Goal: Task Accomplishment & Management: Use online tool/utility

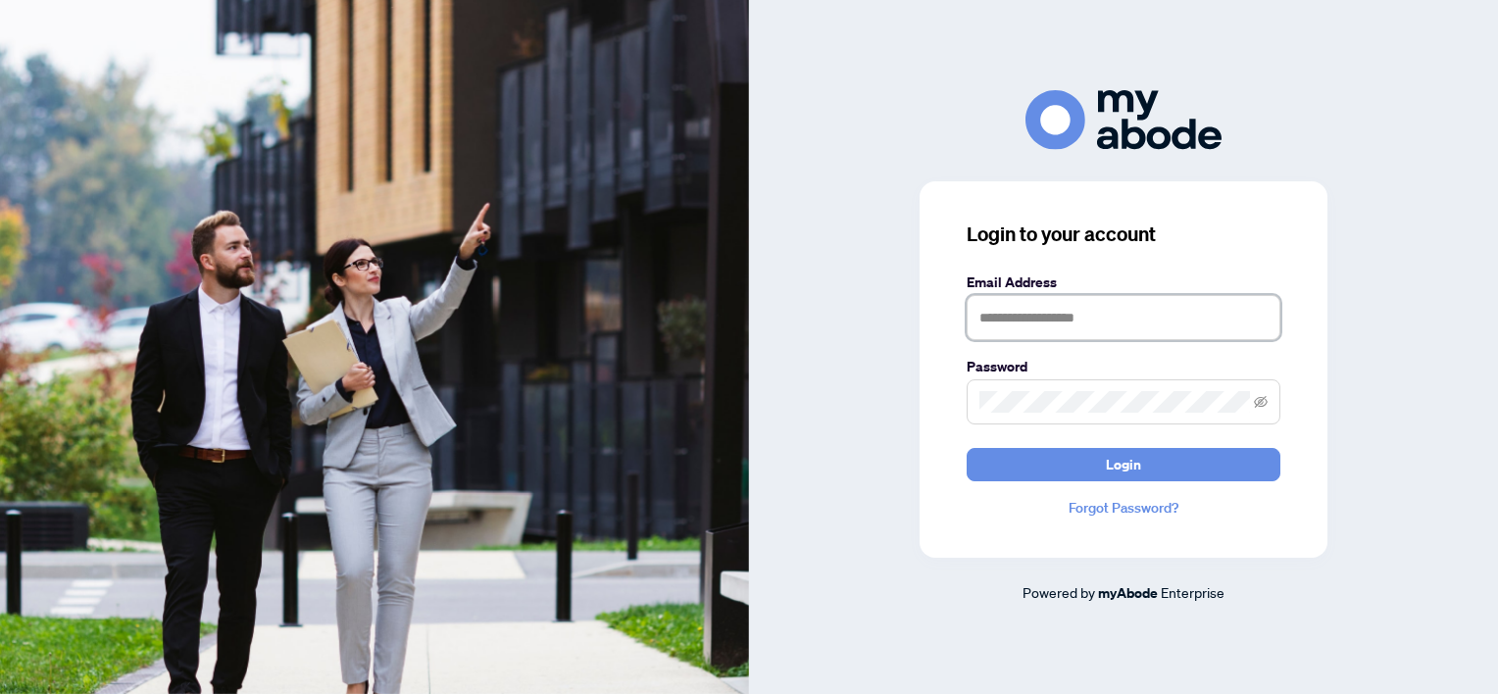
click at [1041, 314] on input "text" at bounding box center [1124, 317] width 314 height 45
type input "**********"
click at [967, 448] on button "Login" at bounding box center [1124, 464] width 314 height 33
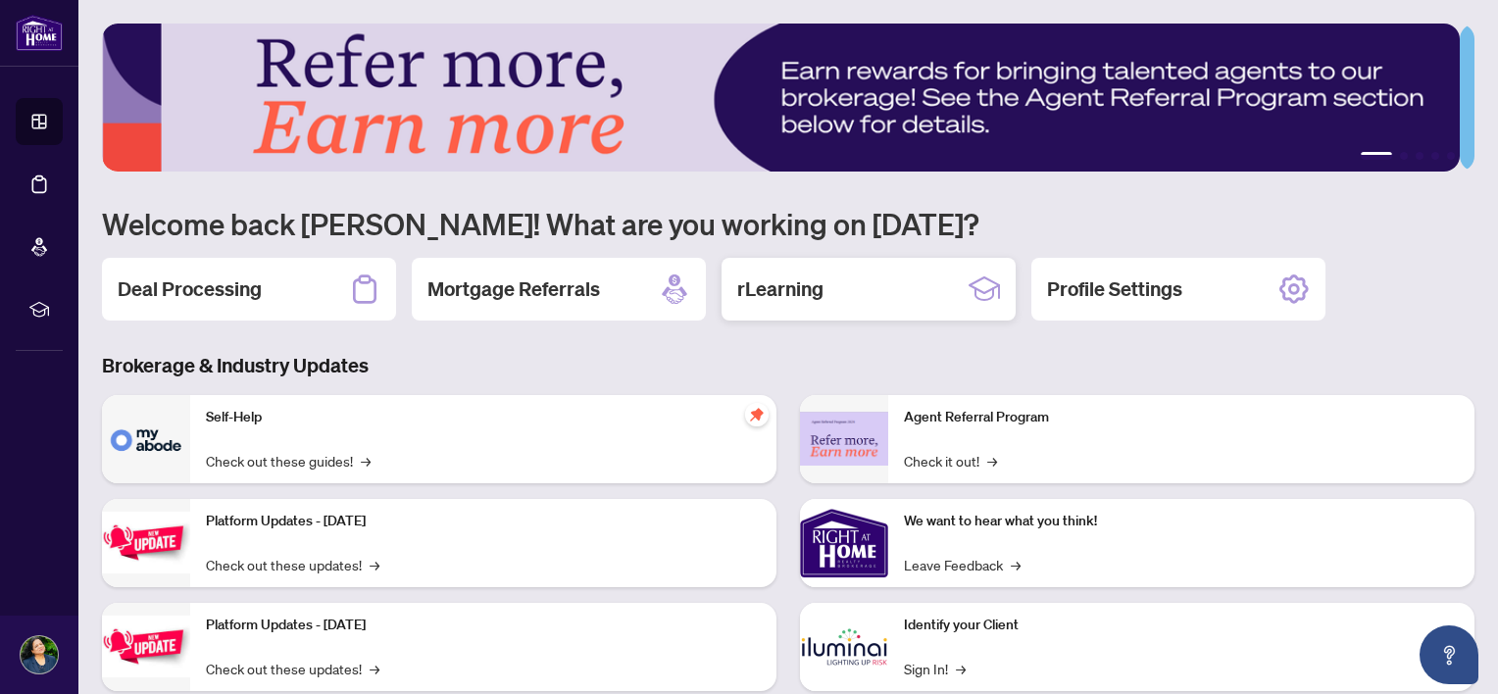
click at [808, 278] on h2 "rLearning" at bounding box center [780, 289] width 86 height 27
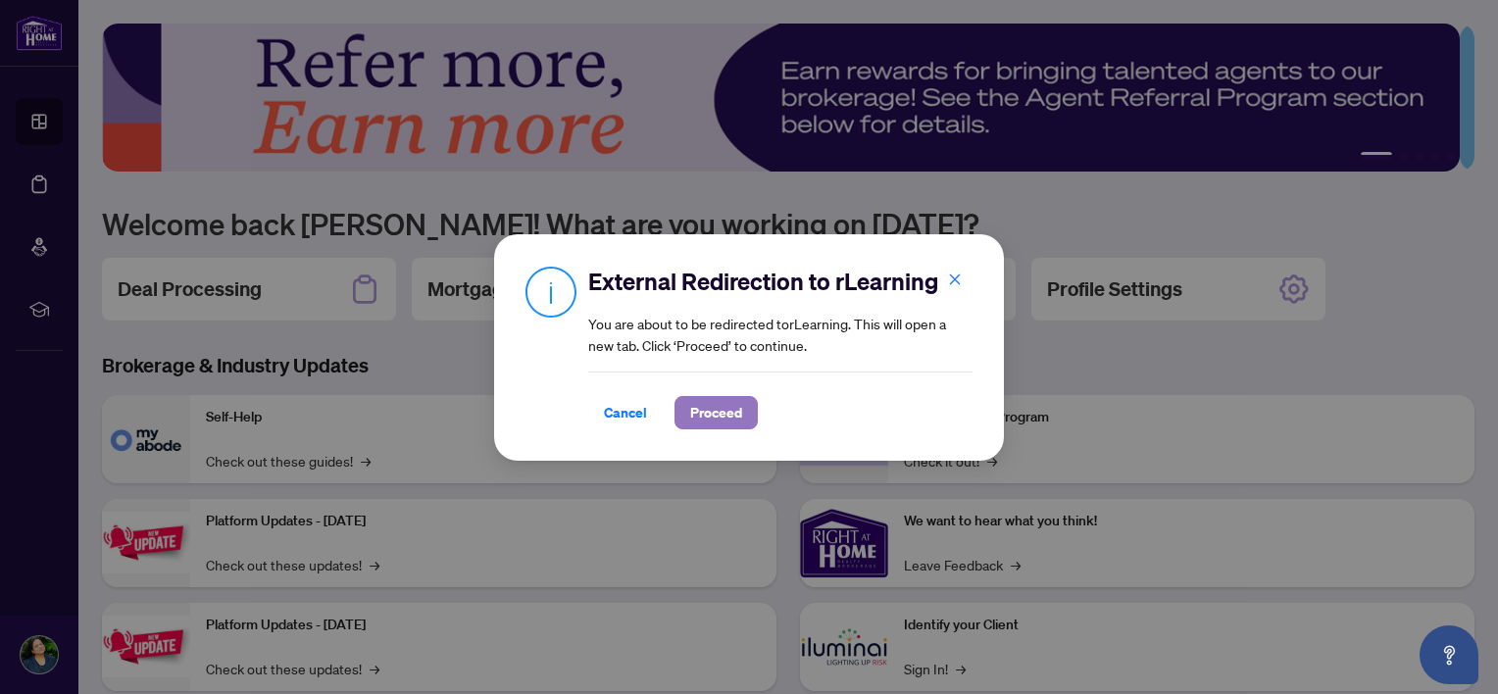
click at [749, 425] on button "Proceed" at bounding box center [716, 412] width 83 height 33
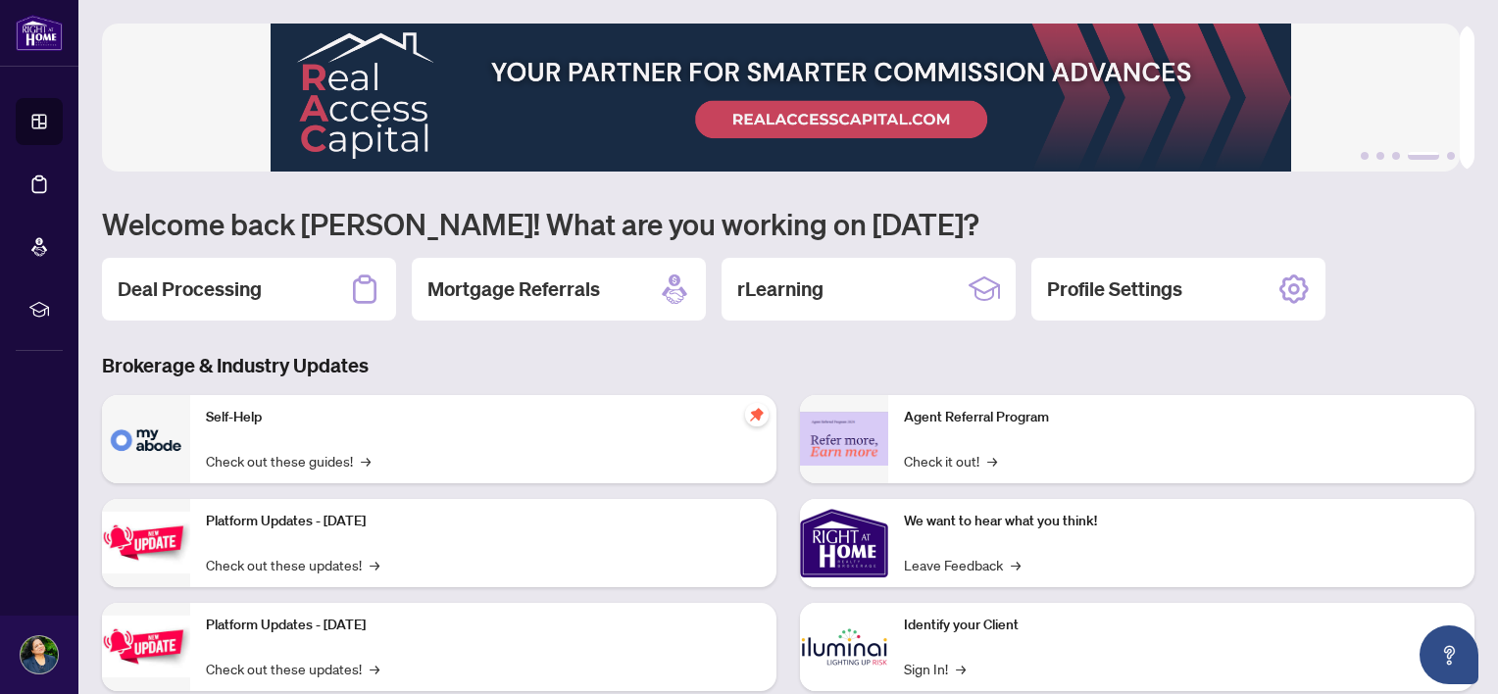
scroll to position [152, 0]
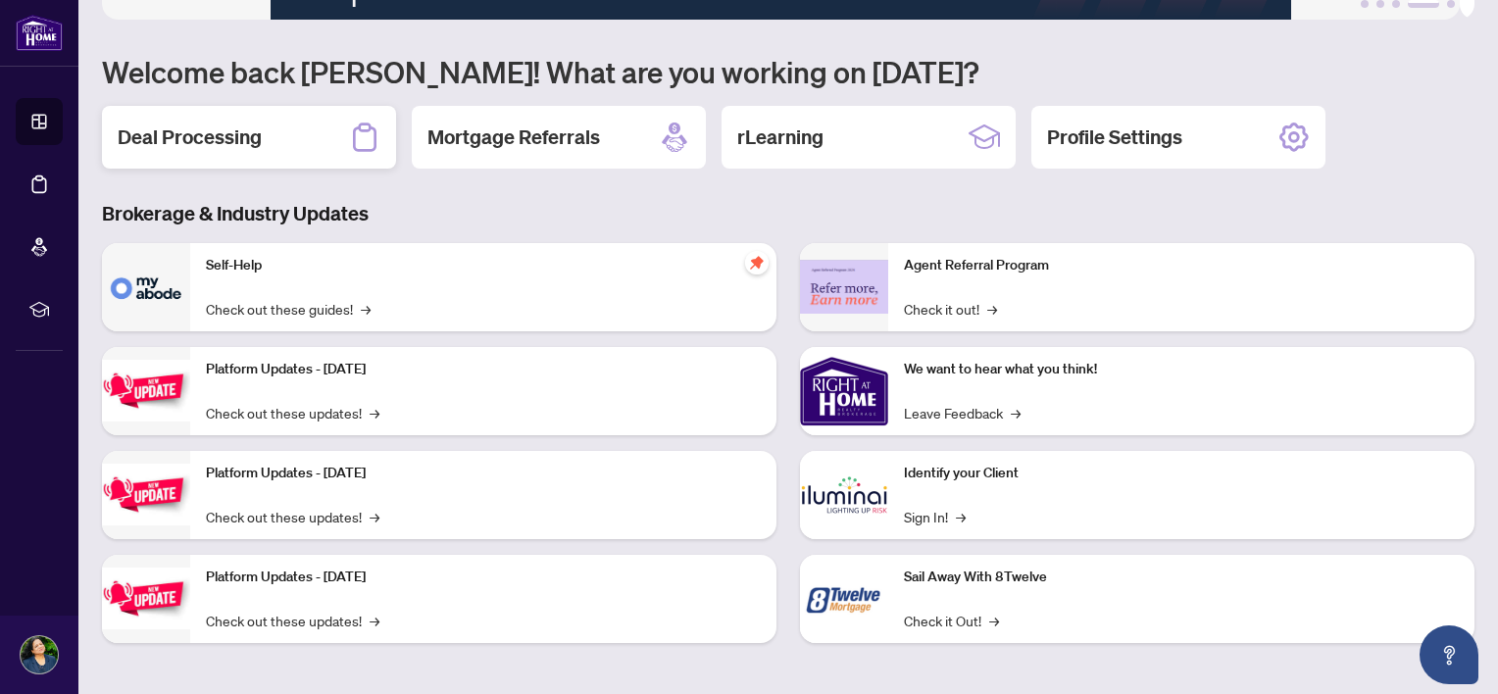
click at [172, 140] on h2 "Deal Processing" at bounding box center [190, 137] width 144 height 27
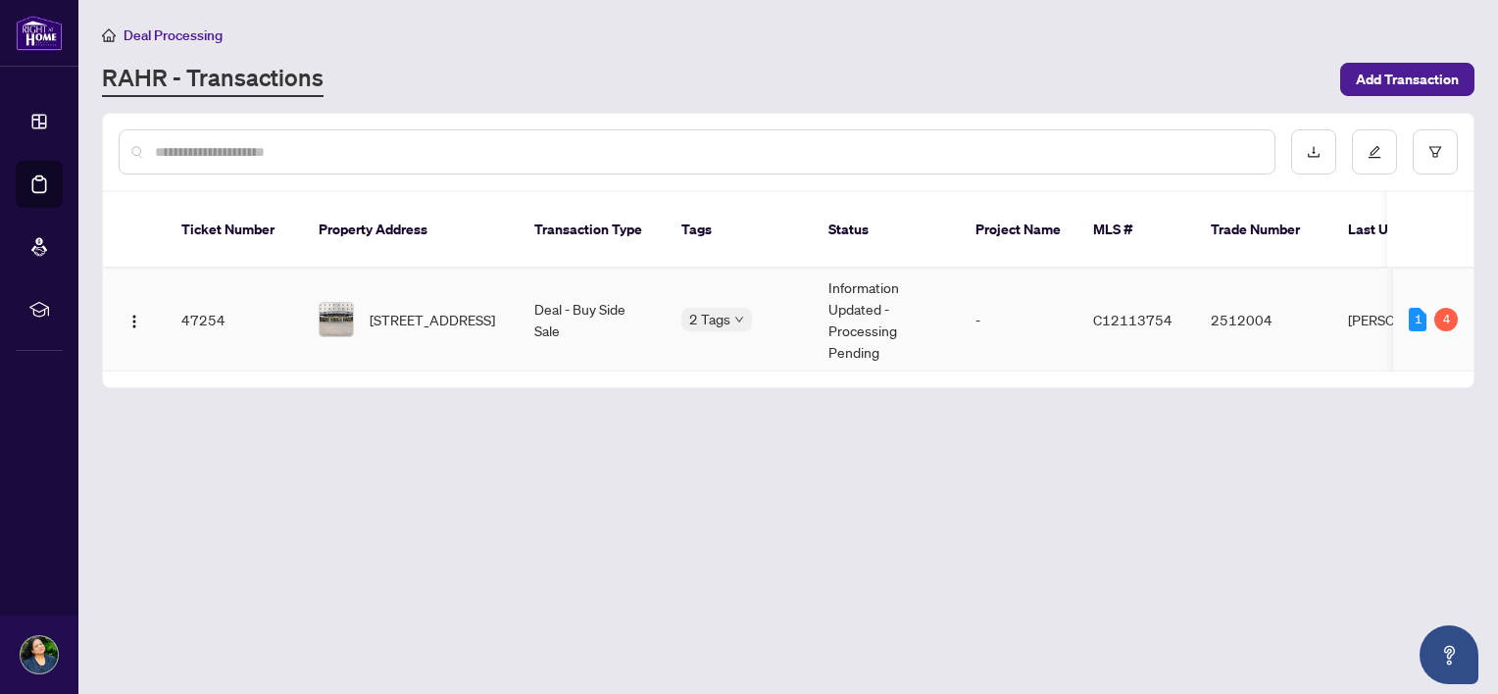
click at [341, 303] on img at bounding box center [336, 319] width 33 height 33
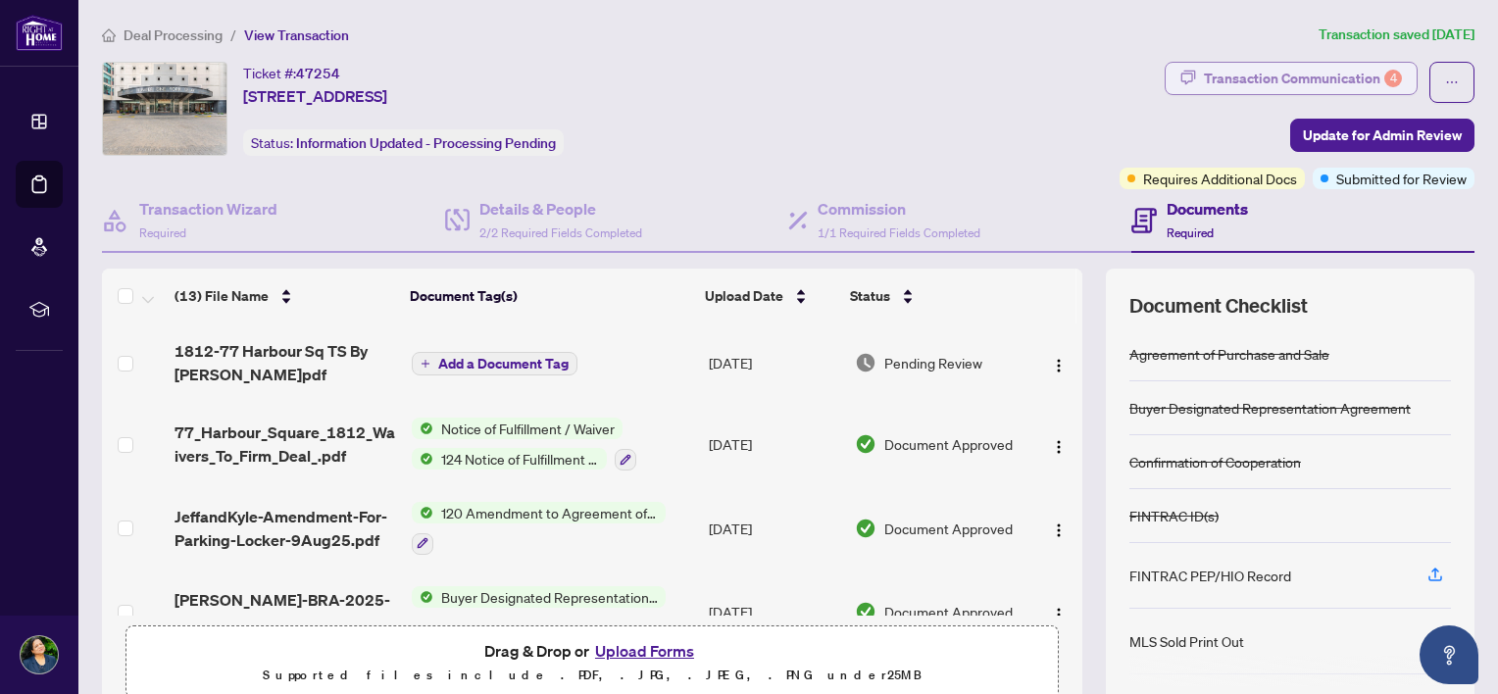
click at [1341, 76] on div "Transaction Communication 4" at bounding box center [1303, 78] width 198 height 31
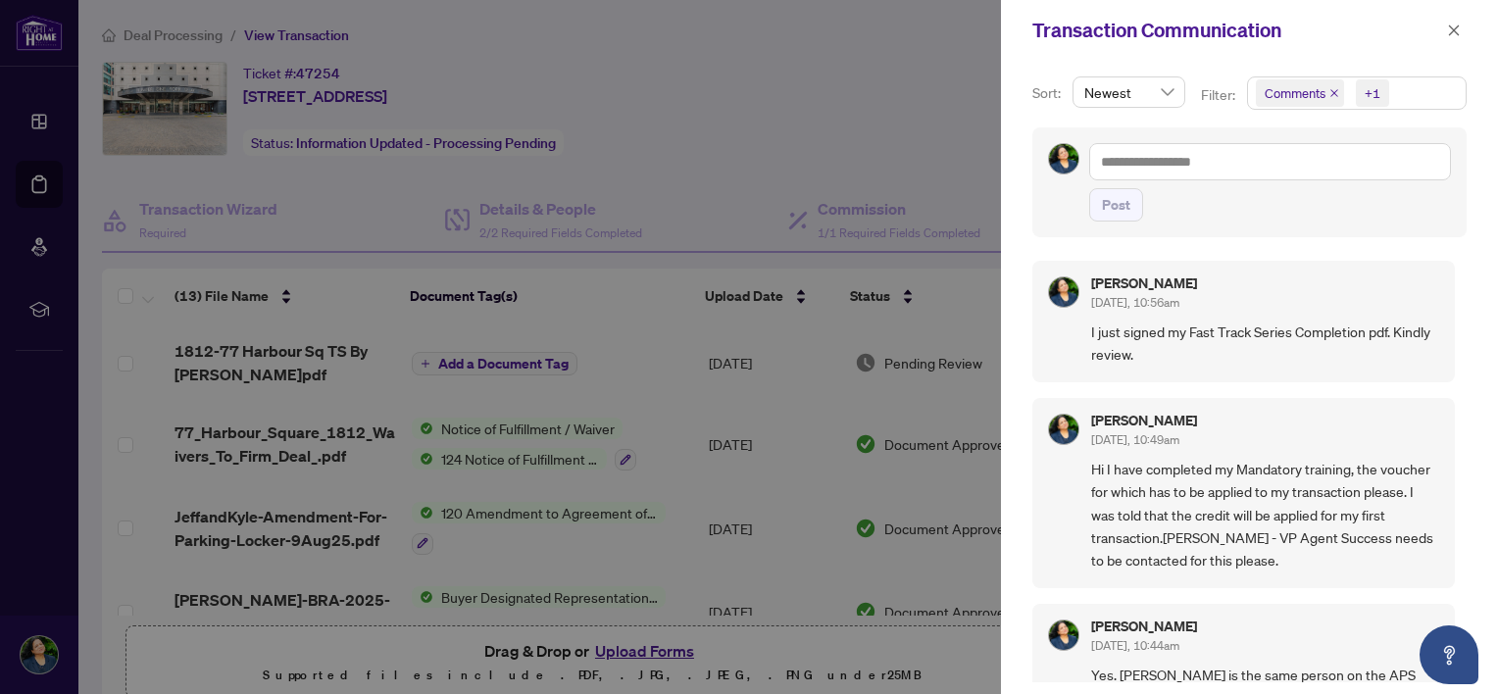
click at [800, 71] on div at bounding box center [749, 347] width 1498 height 694
click at [1458, 34] on icon "close" at bounding box center [1454, 30] width 11 height 11
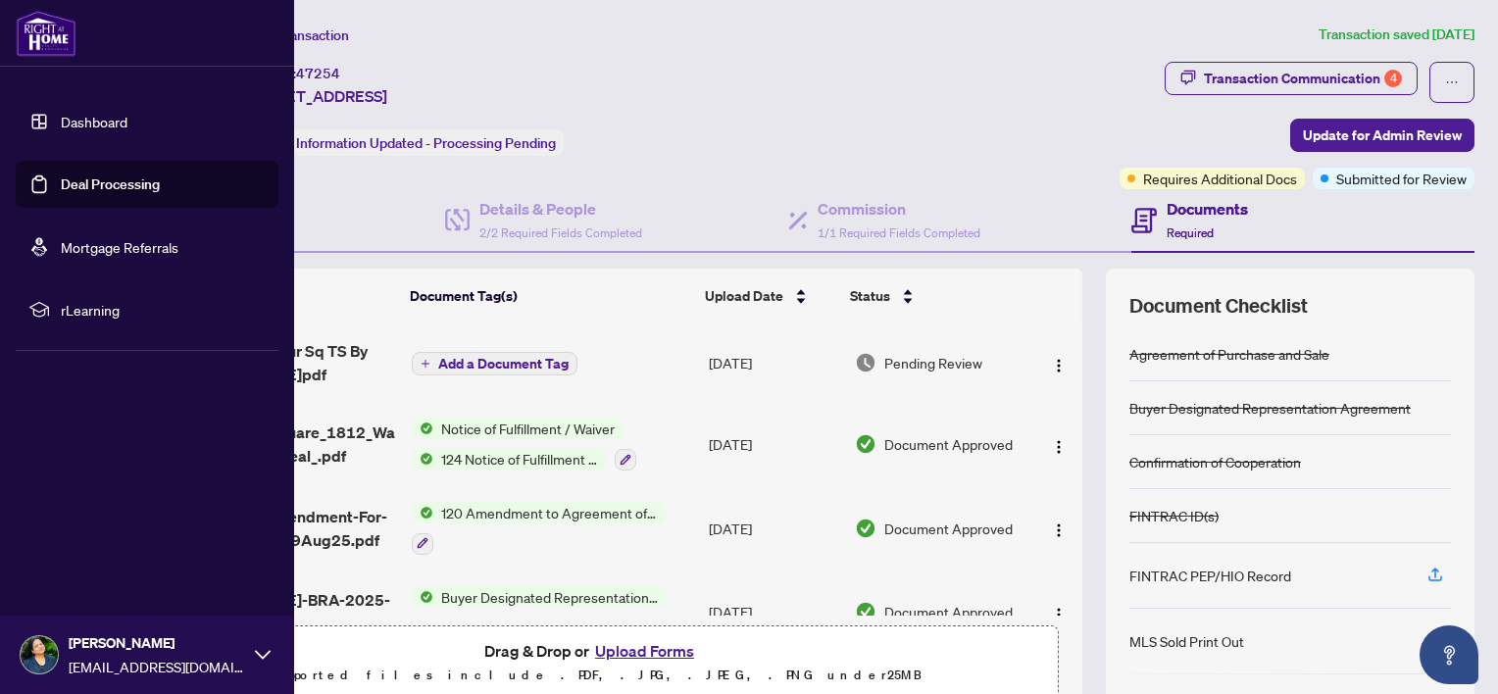
click at [78, 124] on link "Dashboard" at bounding box center [94, 122] width 67 height 18
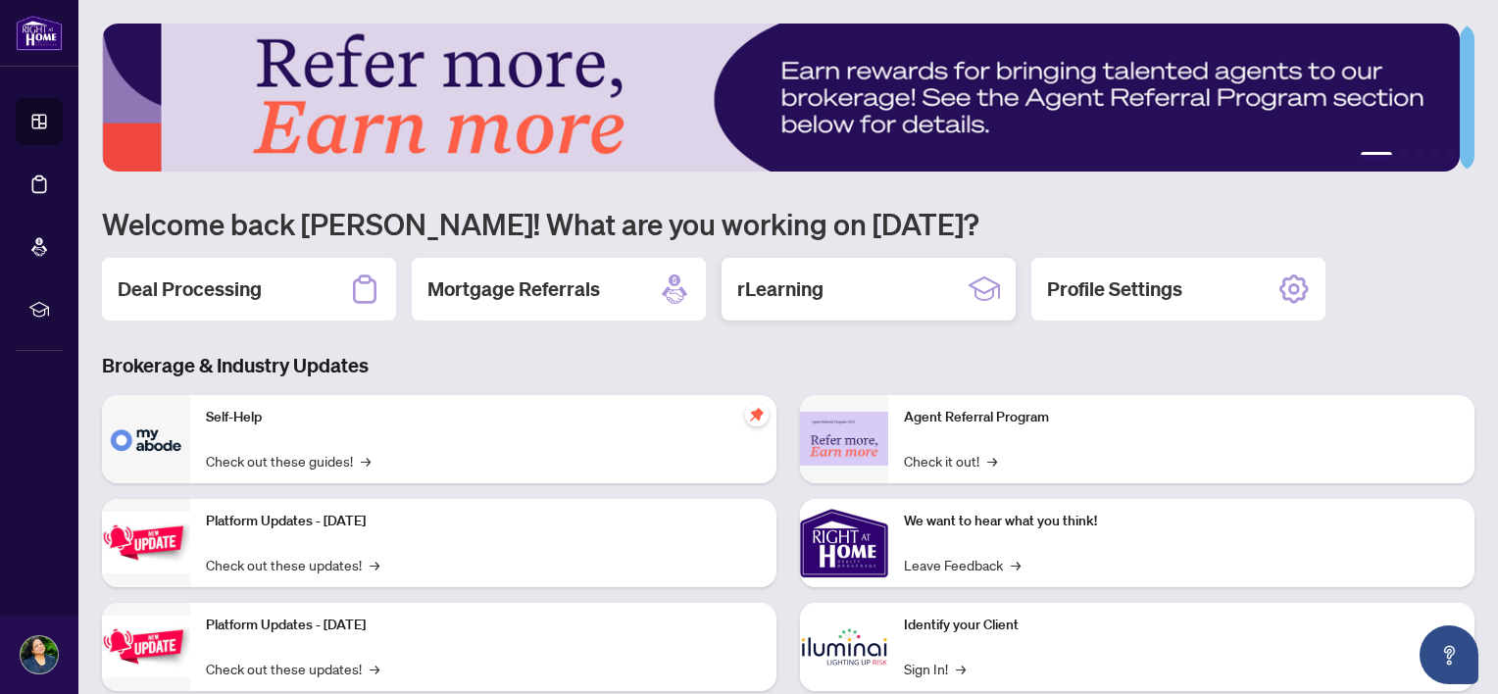
click at [767, 286] on h2 "rLearning" at bounding box center [780, 289] width 86 height 27
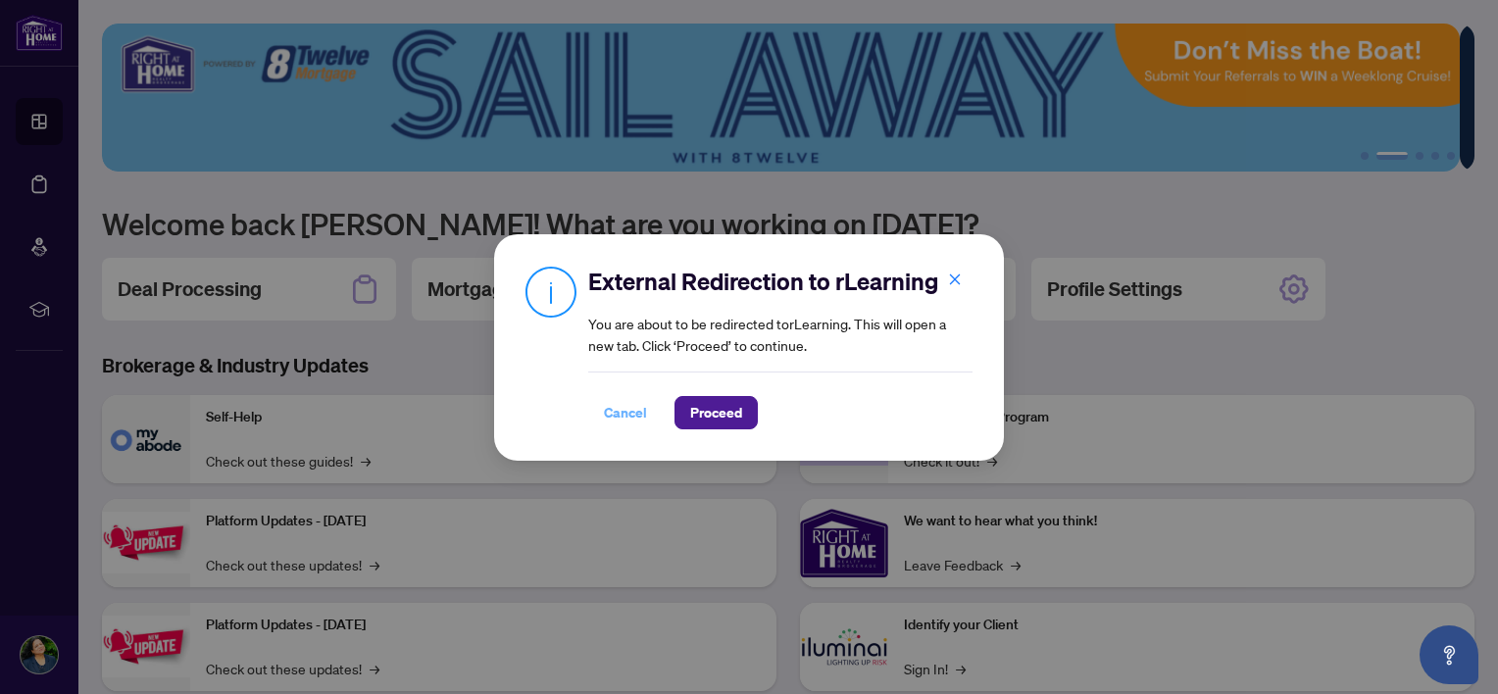
click at [616, 415] on span "Cancel" at bounding box center [625, 412] width 43 height 31
